Goal: Communication & Community: Answer question/provide support

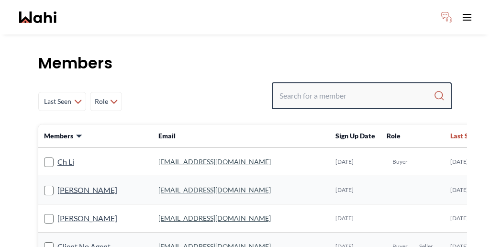
click at [366, 87] on input "Search input" at bounding box center [357, 95] width 154 height 17
type input "sunil"
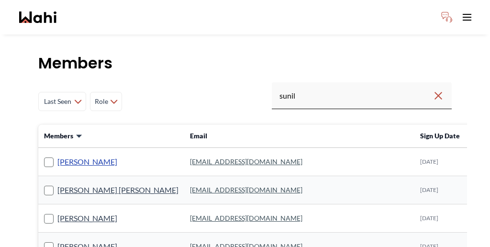
click at [59, 156] on link "[PERSON_NAME]" at bounding box center [87, 162] width 60 height 12
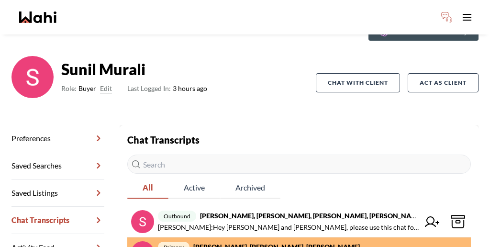
scroll to position [79, 0]
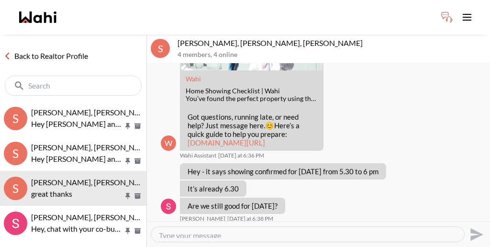
scroll to position [314, 0]
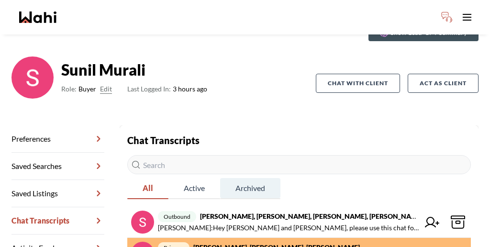
scroll to position [79, 0]
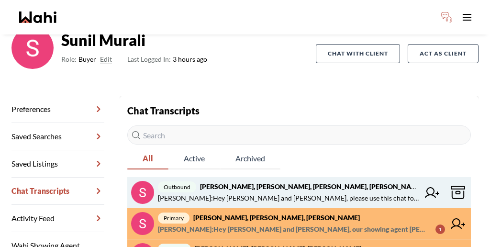
click at [235, 193] on span "[PERSON_NAME] : Hey [PERSON_NAME] and [PERSON_NAME], please use this chat for y…" at bounding box center [288, 198] width 261 height 11
